Goal: Task Accomplishment & Management: Use online tool/utility

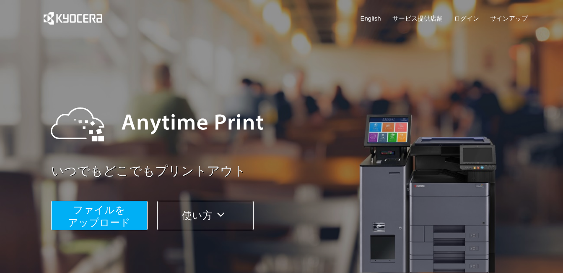
click at [132, 222] on button "ファイルを ​​アップロード" at bounding box center [99, 214] width 96 height 29
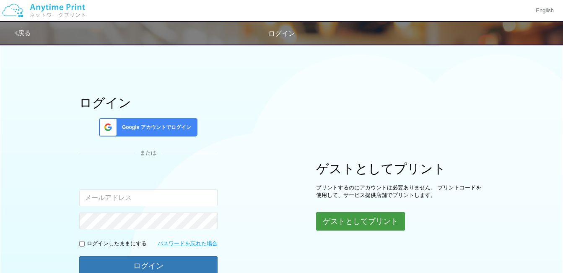
click at [403, 230] on div "ログイン Google アカウントでログイン または 入力されたメールアドレスまたはパスワードが正しくありません。 ログインしたままにする パスワードを忘れた…" at bounding box center [281, 167] width 503 height 256
click at [367, 220] on button "ゲストとしてプリント" at bounding box center [360, 221] width 89 height 18
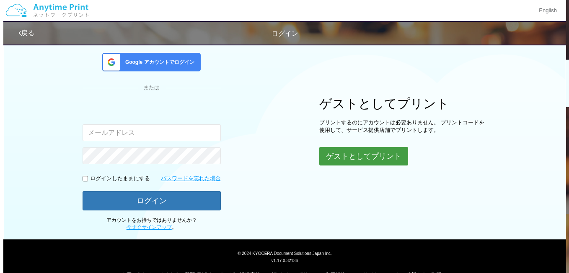
scroll to position [83, 0]
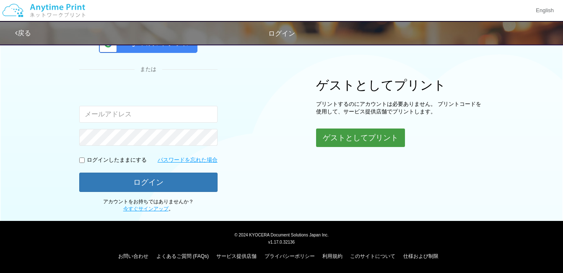
click at [349, 138] on button "ゲストとしてプリント" at bounding box center [360, 137] width 89 height 18
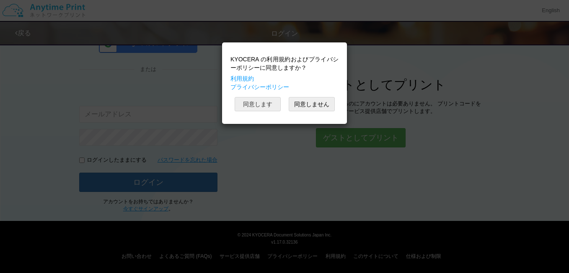
click at [255, 99] on button "同意します" at bounding box center [258, 104] width 46 height 14
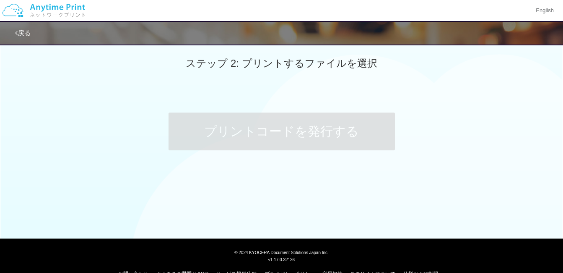
click at [291, 63] on span "ステップ 2: プリントするファイルを選択" at bounding box center [281, 62] width 191 height 11
click at [18, 31] on link "戻る" at bounding box center [23, 32] width 16 height 7
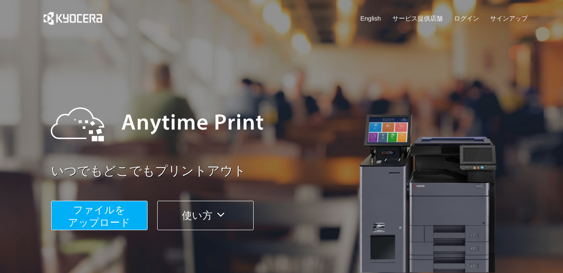
click at [106, 221] on span "ファイルを ​​アップロード" at bounding box center [99, 216] width 62 height 24
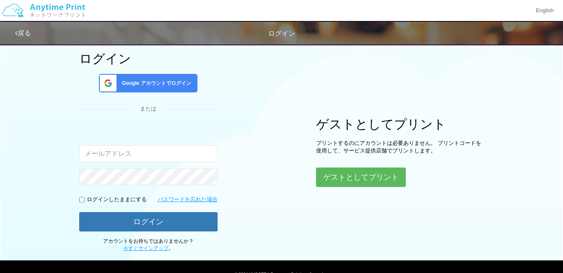
scroll to position [83, 0]
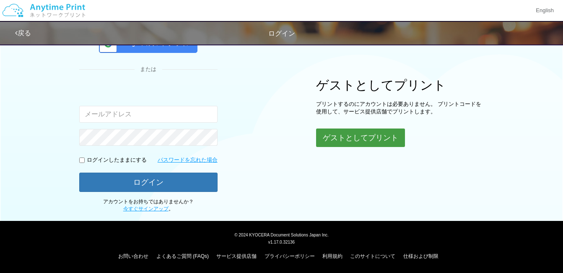
click at [374, 139] on button "ゲストとしてプリント" at bounding box center [360, 137] width 89 height 18
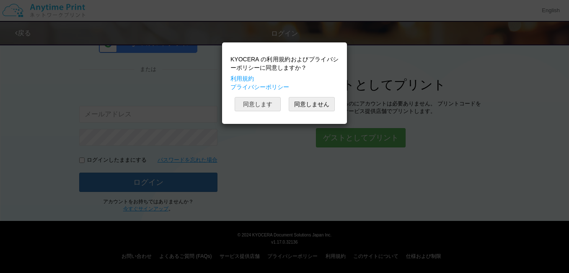
click at [263, 108] on button "同意します" at bounding box center [258, 104] width 46 height 14
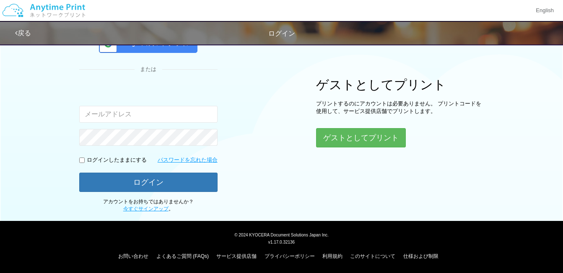
scroll to position [18, 0]
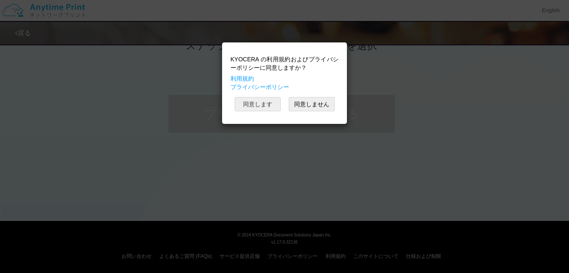
click at [267, 106] on button "同意します" at bounding box center [258, 104] width 46 height 14
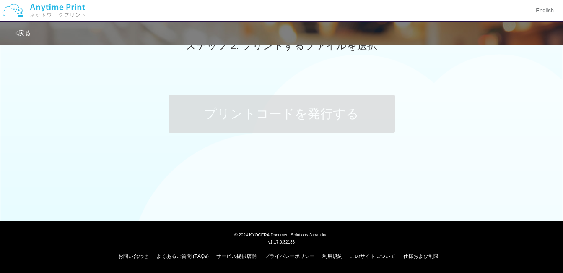
scroll to position [0, 0]
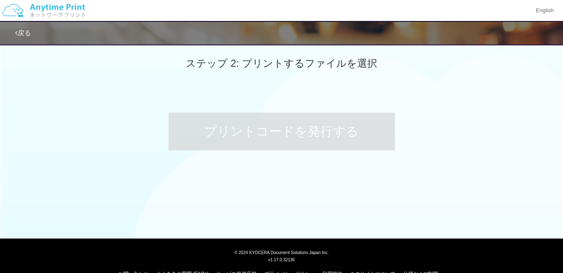
click at [342, 60] on span "ステップ 2: プリントするファイルを選択" at bounding box center [281, 62] width 191 height 11
click at [295, 61] on span "ステップ 2: プリントするファイルを選択" at bounding box center [281, 62] width 191 height 11
click at [16, 35] on icon at bounding box center [16, 33] width 3 height 7
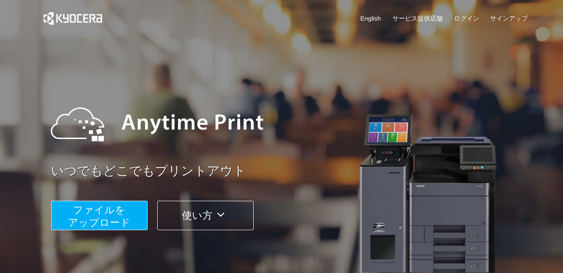
click at [120, 211] on span "ファイルを ​​アップロード" at bounding box center [99, 216] width 62 height 24
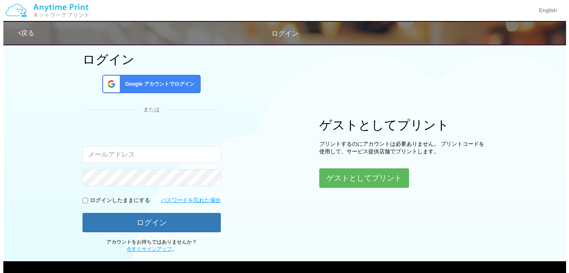
scroll to position [83, 0]
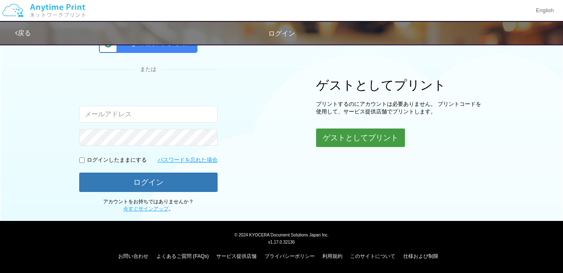
click at [361, 136] on button "ゲストとしてプリント" at bounding box center [360, 137] width 89 height 18
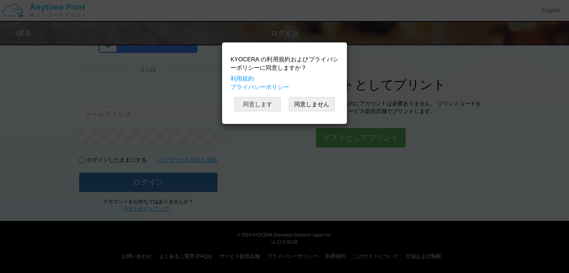
click at [248, 104] on button "同意します" at bounding box center [258, 104] width 46 height 14
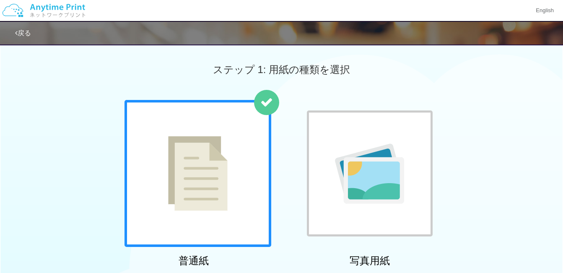
click at [206, 133] on div at bounding box center [198, 173] width 147 height 147
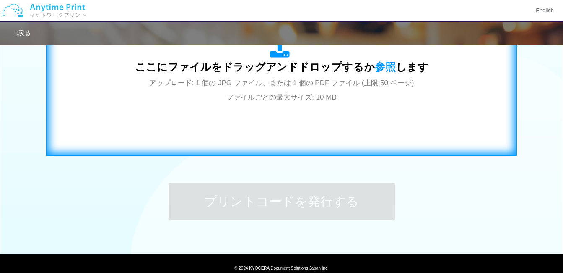
scroll to position [335, 0]
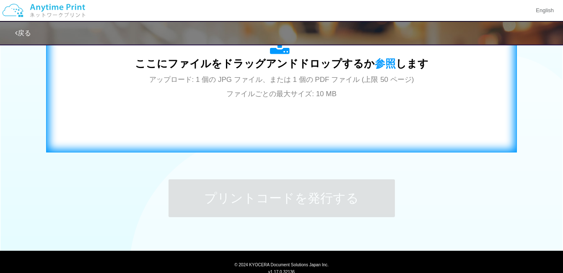
click at [299, 112] on div "ここにファイルをドラッグアンドドロップするか 参照 します アップロード: 1 個の JPG ファイル、または 1 個の PDF ファイル (上限 50 ペー…" at bounding box center [281, 68] width 453 height 152
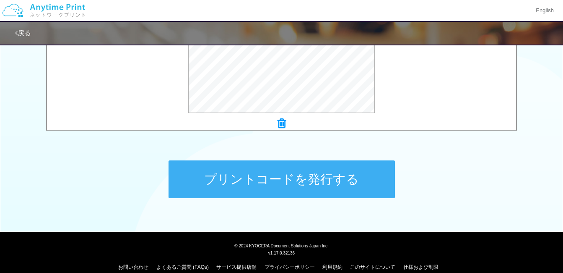
scroll to position [365, 0]
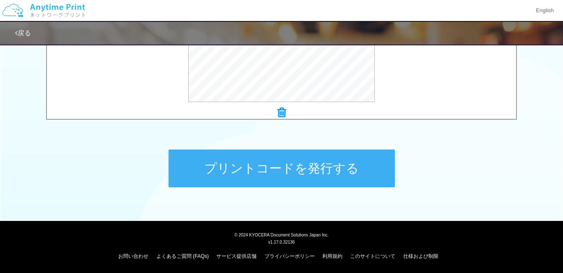
click at [342, 166] on button "プリントコードを発行する" at bounding box center [282, 168] width 226 height 38
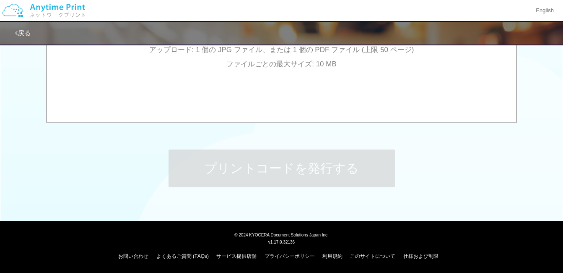
scroll to position [0, 0]
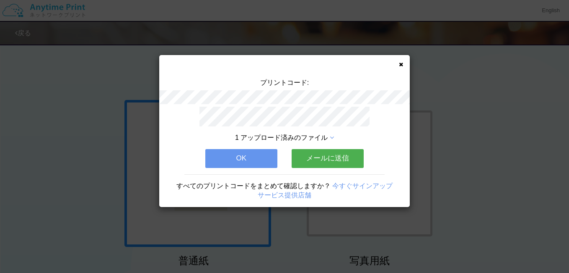
click at [244, 157] on button "OK" at bounding box center [241, 158] width 72 height 18
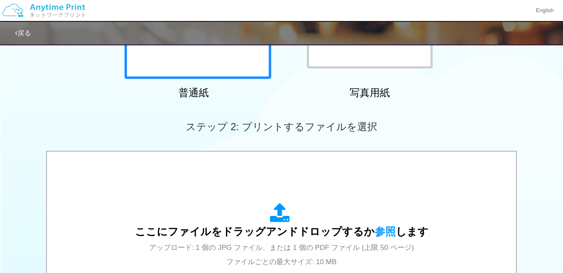
scroll to position [365, 0]
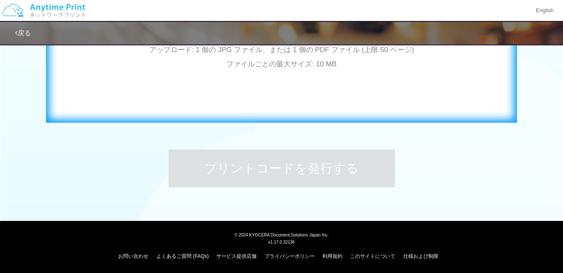
click at [301, 91] on div "ここにファイルをドラッグアンドドロップするか 参照 します アップロード: 1 個の JPG ファイル、または 1 個の PDF ファイル (上限 50 ペー…" at bounding box center [281, 38] width 453 height 152
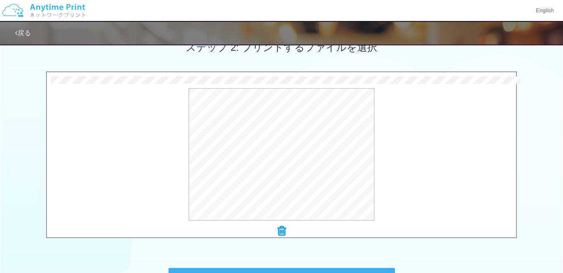
scroll to position [364, 0]
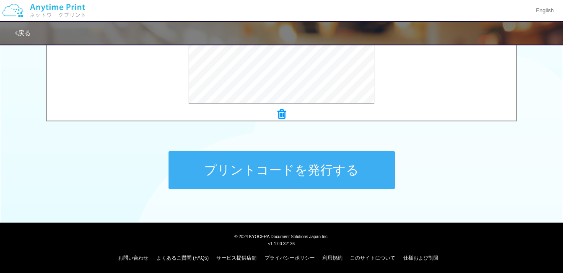
click at [295, 167] on button "プリントコードを発行する" at bounding box center [282, 170] width 226 height 38
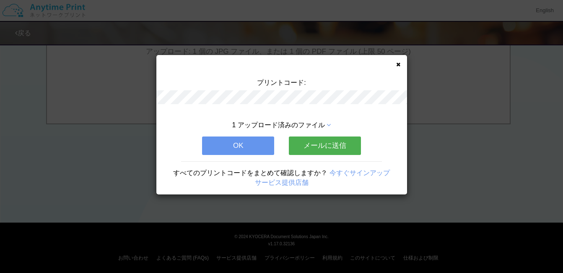
scroll to position [0, 0]
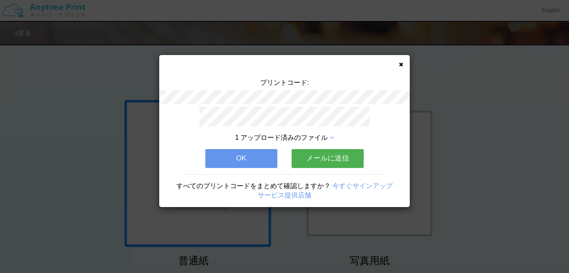
click at [257, 159] on button "OK" at bounding box center [241, 158] width 72 height 18
